Goal: Task Accomplishment & Management: Use online tool/utility

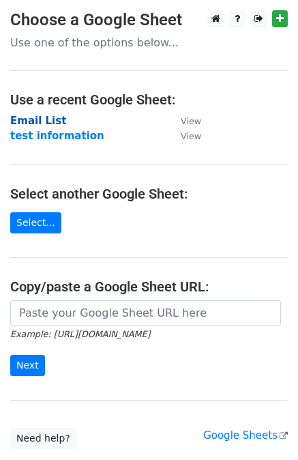
click at [45, 119] on strong "Email List" at bounding box center [38, 121] width 56 height 12
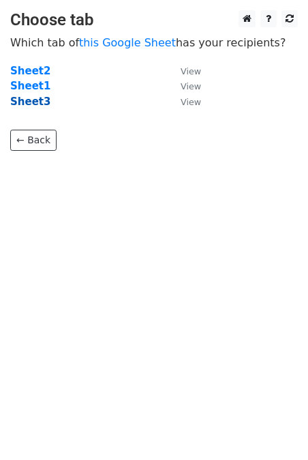
click at [29, 102] on strong "Sheet3" at bounding box center [30, 101] width 40 height 12
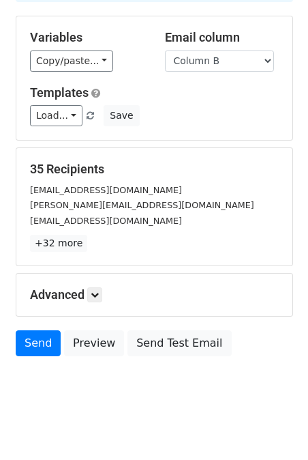
scroll to position [113, 0]
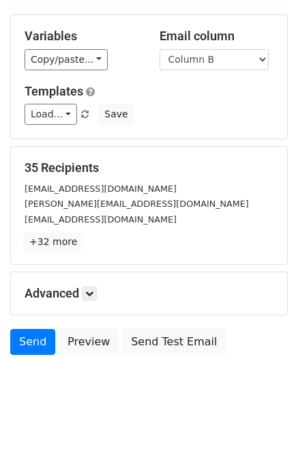
click at [62, 246] on link "+32 more" at bounding box center [53, 241] width 57 height 17
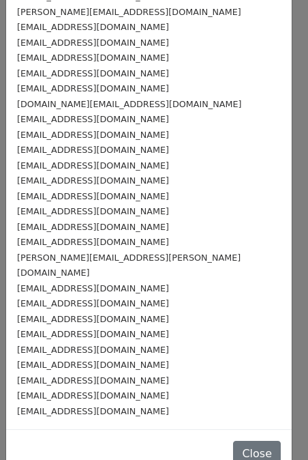
scroll to position [199, 0]
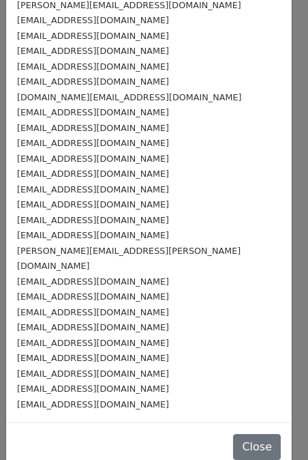
click at [110, 399] on small "rodolforiboty@gmail.com" at bounding box center [93, 404] width 152 height 10
drag, startPoint x: 128, startPoint y: 390, endPoint x: -16, endPoint y: 391, distance: 144.6
click at [0, 391] on html "New Campaign Daily emails left: 50 Google Sheet: Email List 1. Write your email…" at bounding box center [154, 179] width 308 height 584
click at [144, 396] on div "rodolforiboty@gmail.com" at bounding box center [149, 404] width 264 height 16
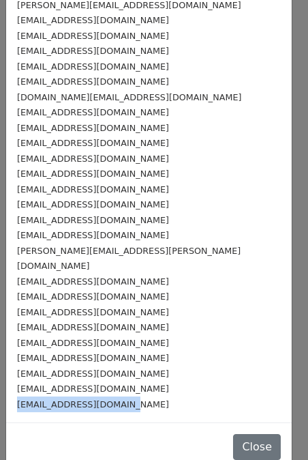
drag, startPoint x: 125, startPoint y: 388, endPoint x: 8, endPoint y: 394, distance: 117.4
click at [8, 394] on div "zhengpuqiang@hnguanmu.com sam.zhang@riverstonefarm.cn 13539822@qq.com 523327401…" at bounding box center [149, 135] width 286 height 574
click at [161, 396] on div "zhengpuqiang@hnguanmu.com sam.zhang@riverstonefarm.cn 13539822@qq.com 523327401…" at bounding box center [149, 135] width 286 height 574
click at [237, 436] on button "Close" at bounding box center [257, 447] width 48 height 26
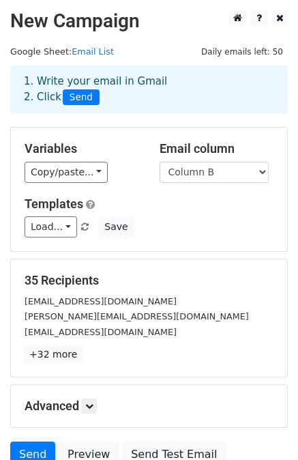
scroll to position [0, 0]
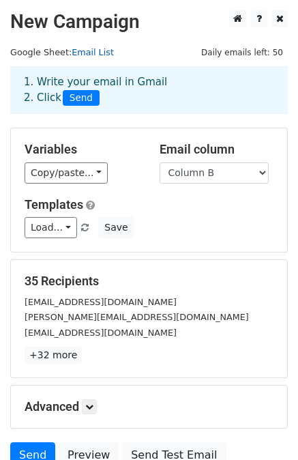
click at [87, 52] on link "Email List" at bounding box center [93, 52] width 42 height 10
